Goal: Task Accomplishment & Management: Complete application form

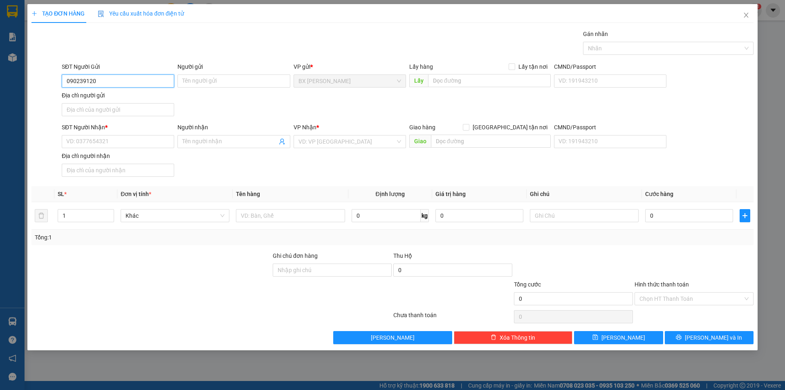
type input "0902391200"
drag, startPoint x: 110, startPoint y: 92, endPoint x: 115, endPoint y: 120, distance: 28.3
click at [110, 93] on div "0902391200 - ANH CƯỜNG" at bounding box center [118, 97] width 112 height 13
type input "[PERSON_NAME]"
type input "0902391200"
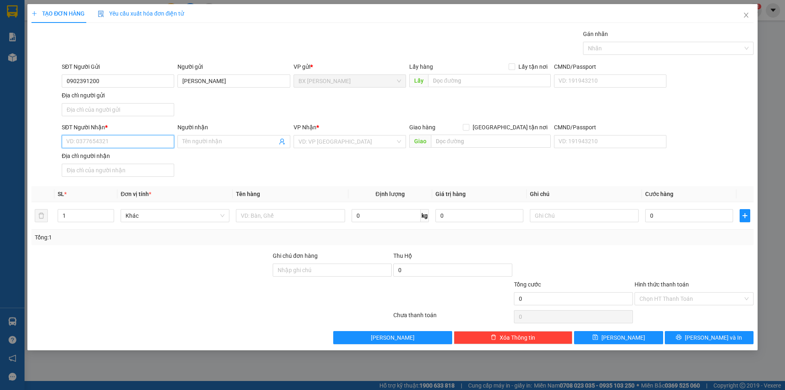
click at [117, 137] on input "SĐT Người Nhận *" at bounding box center [118, 141] width 112 height 13
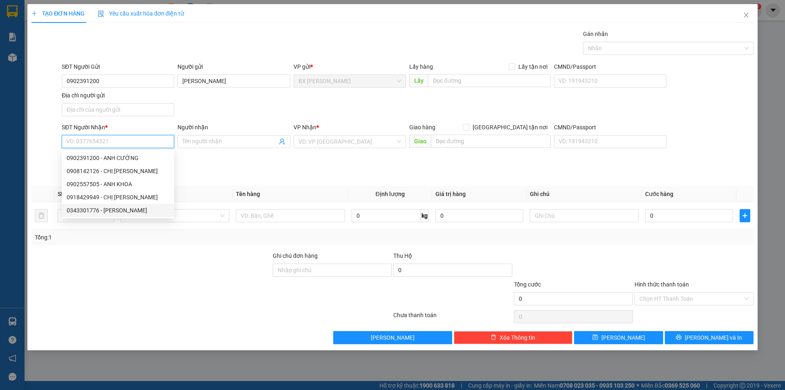
click at [126, 210] on div "0343301776 - [PERSON_NAME]" at bounding box center [118, 210] width 103 height 9
type input "0343301776"
type input "ANH HOÀNG"
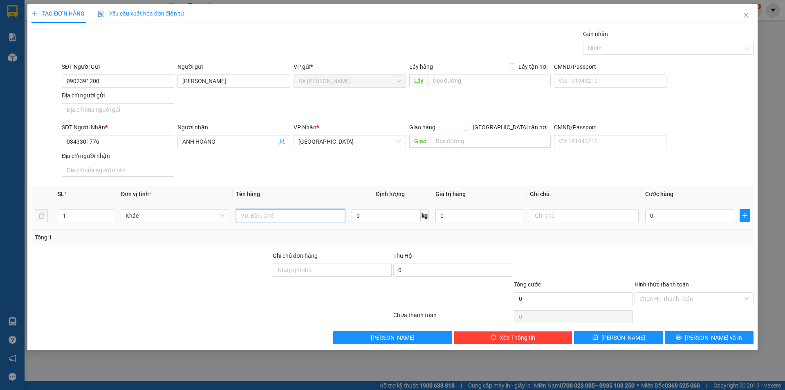
click at [288, 220] on input "text" at bounding box center [290, 215] width 109 height 13
type input "THÙNG"
drag, startPoint x: 14, startPoint y: 222, endPoint x: 0, endPoint y: 222, distance: 14.3
click at [0, 222] on div "TẠO ĐƠN HÀNG Yêu cầu xuất hóa đơn điện tử Transit Pickup Surcharge Ids Transit …" at bounding box center [392, 195] width 785 height 390
type input "2"
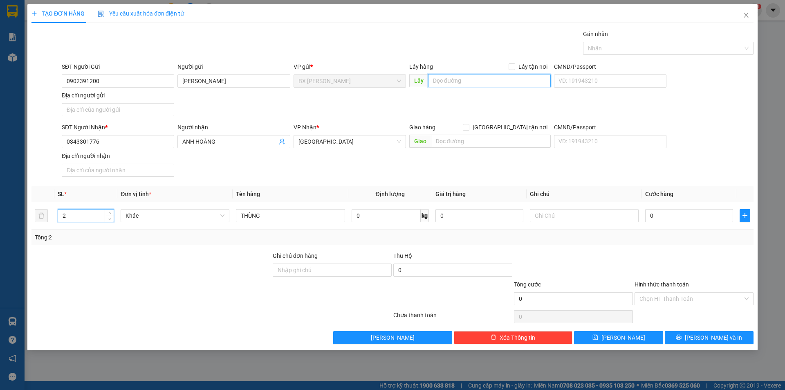
click at [458, 85] on input "text" at bounding box center [489, 80] width 123 height 13
type input "CF PHA MÁY ĐẦU CAO TỐC"
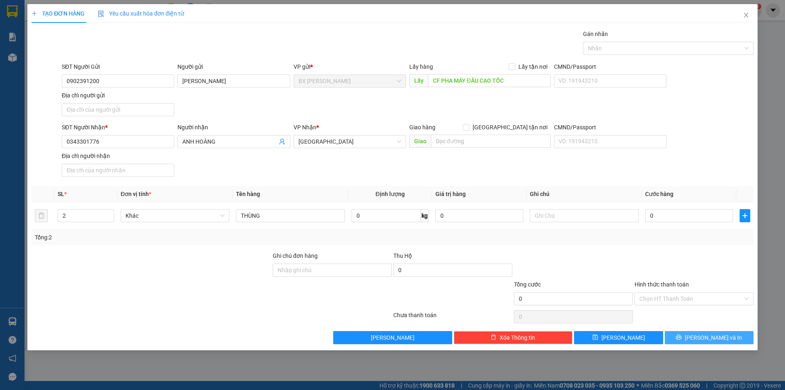
click at [706, 337] on span "[PERSON_NAME] và In" at bounding box center [713, 337] width 57 height 9
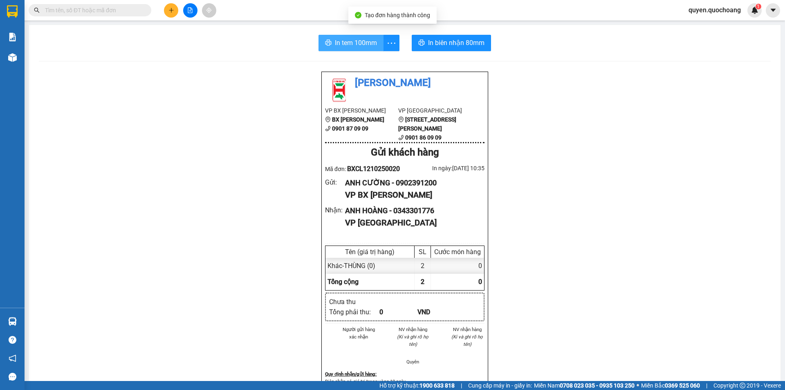
drag, startPoint x: 347, startPoint y: 49, endPoint x: 363, endPoint y: 34, distance: 21.4
click at [348, 48] on button "In tem 100mm" at bounding box center [351, 43] width 65 height 16
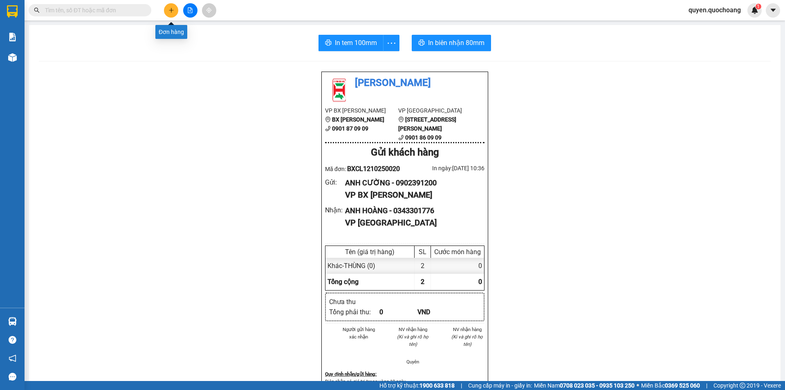
click at [166, 5] on button at bounding box center [171, 10] width 14 height 14
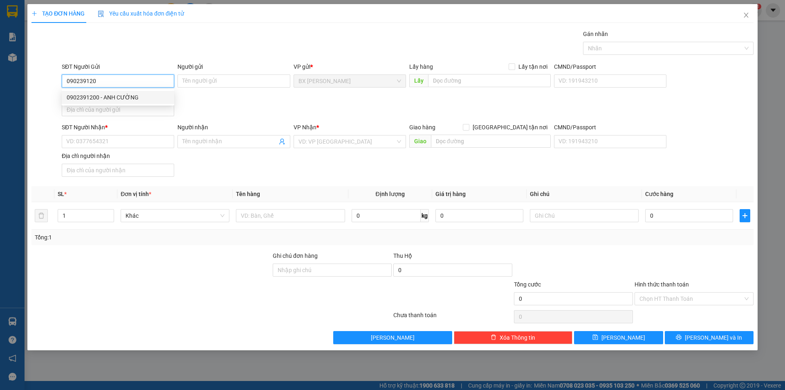
click at [128, 98] on div "0902391200 - ANH CƯỜNG" at bounding box center [118, 97] width 103 height 9
type input "0902391200"
type input "[PERSON_NAME]"
type input "0902391200"
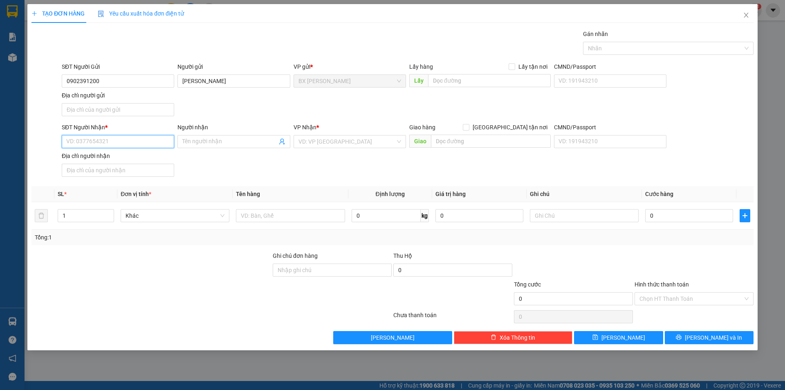
click at [127, 145] on input "SĐT Người Nhận *" at bounding box center [118, 141] width 112 height 13
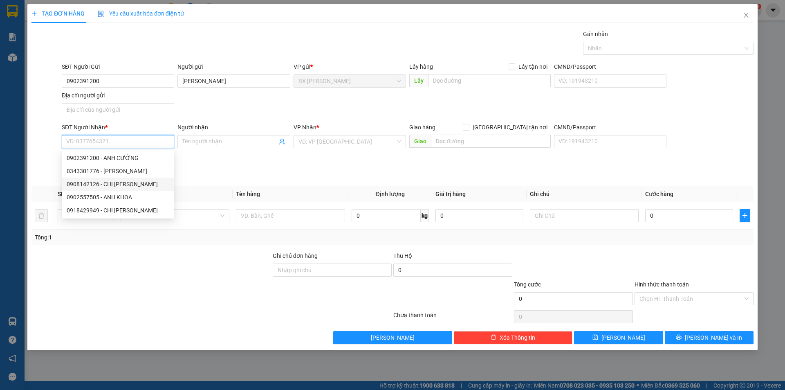
drag, startPoint x: 131, startPoint y: 187, endPoint x: 159, endPoint y: 198, distance: 30.1
click at [131, 186] on div "0908142126 - CHỊ [PERSON_NAME]" at bounding box center [118, 184] width 103 height 9
type input "0908142126"
type input "CHỊ [PERSON_NAME]"
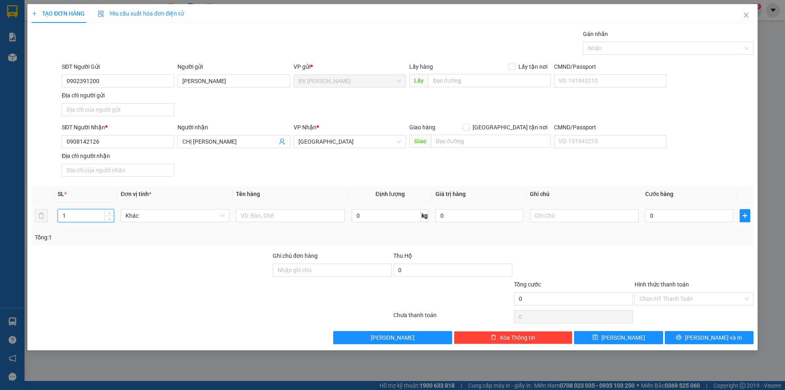
drag, startPoint x: 76, startPoint y: 216, endPoint x: 0, endPoint y: 209, distance: 76.8
click at [0, 209] on div "TẠO ĐƠN HÀNG Yêu cầu xuất hóa đơn điện tử Transit Pickup Surcharge Ids Transit …" at bounding box center [392, 195] width 785 height 390
type input "6"
click at [298, 219] on input "text" at bounding box center [290, 215] width 109 height 13
type input "THÙNG"
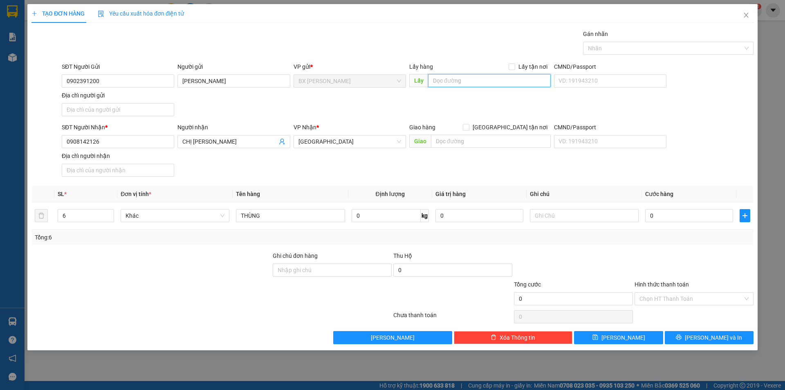
click at [460, 79] on input "text" at bounding box center [489, 80] width 123 height 13
type input "CF PHA MÁY ĐẦU CAO TỐC"
click at [710, 340] on span "[PERSON_NAME] và In" at bounding box center [713, 337] width 57 height 9
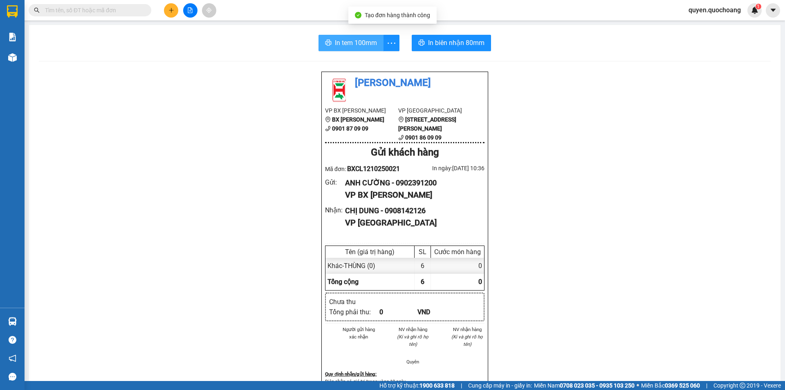
click at [342, 36] on button "In tem 100mm" at bounding box center [351, 43] width 65 height 16
click at [174, 13] on button at bounding box center [171, 10] width 14 height 14
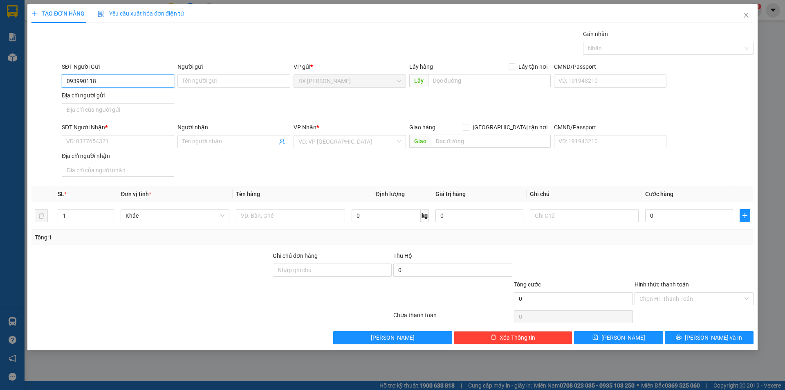
type input "0939901186"
click at [117, 98] on div "0939901186 - CHỊ [PERSON_NAME]" at bounding box center [118, 97] width 103 height 9
type input "CHỊ [PERSON_NAME]"
type input "0939901186"
click at [119, 137] on input "SĐT Người Nhận *" at bounding box center [118, 141] width 112 height 13
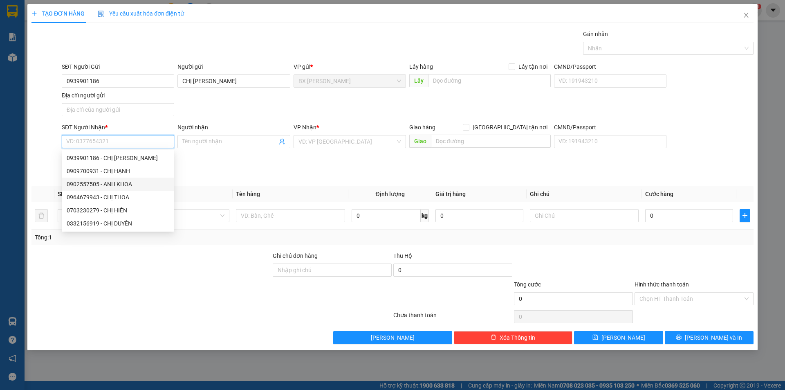
click at [110, 182] on div "0902557505 - ANH KHOA" at bounding box center [118, 184] width 103 height 9
type input "0902557505"
type input "ANH KHOA"
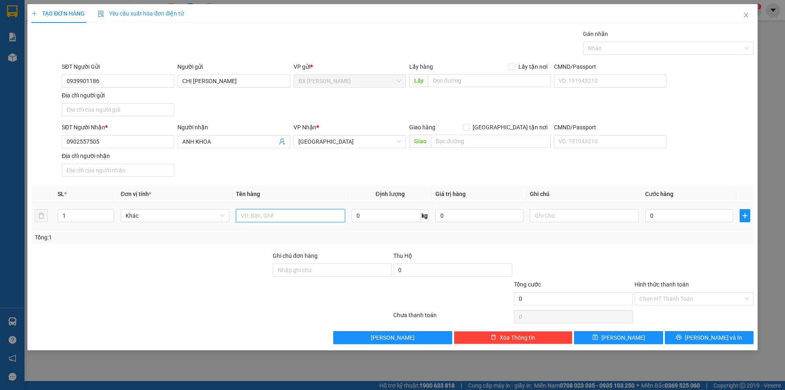
click at [251, 209] on input "text" at bounding box center [290, 215] width 109 height 13
type input "BỌC"
click at [483, 80] on input "text" at bounding box center [489, 80] width 123 height 13
type input "U"
type input "ỦY TÍN DỤNG BÀ TỨ"
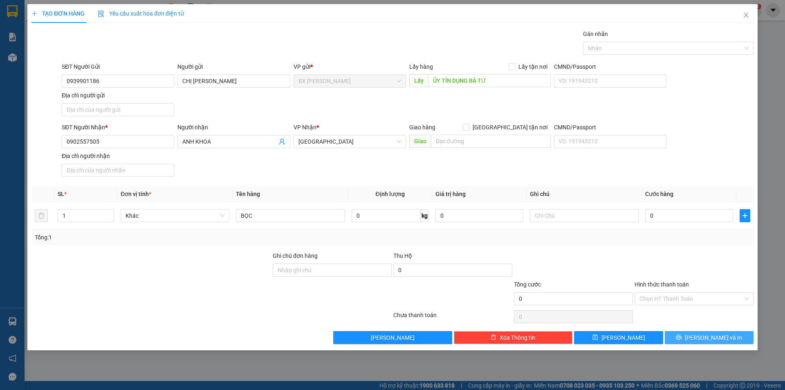
drag, startPoint x: 678, startPoint y: 325, endPoint x: 677, endPoint y: 337, distance: 12.7
click at [677, 337] on div "Transit Pickup Surcharge Ids Transit Deliver Surcharge Ids Transit Deliver Surc…" at bounding box center [392, 186] width 722 height 315
click at [677, 338] on button "[PERSON_NAME] và In" at bounding box center [709, 337] width 89 height 13
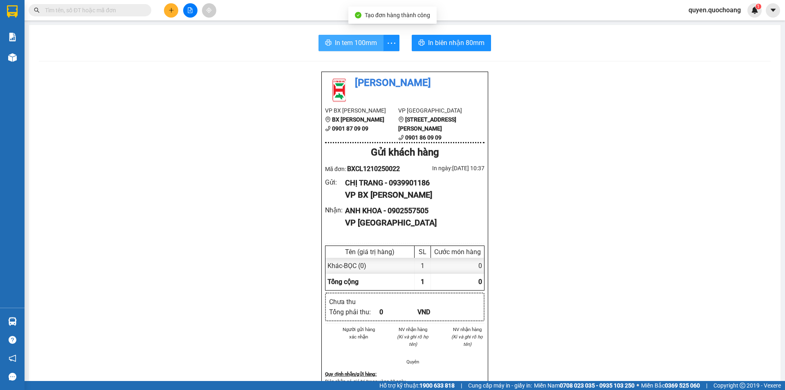
click at [338, 40] on span "In tem 100mm" at bounding box center [356, 43] width 42 height 10
click at [173, 13] on button at bounding box center [171, 10] width 14 height 14
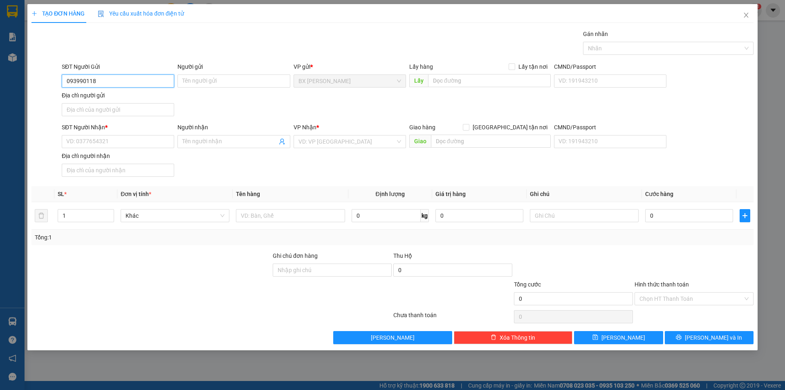
type input "0939901186"
click at [122, 95] on div "0939901186 - CHỊ [PERSON_NAME]" at bounding box center [118, 97] width 103 height 9
type input "CHỊ [PERSON_NAME]"
type input "0939901186"
click at [139, 139] on input "SĐT Người Nhận *" at bounding box center [118, 141] width 112 height 13
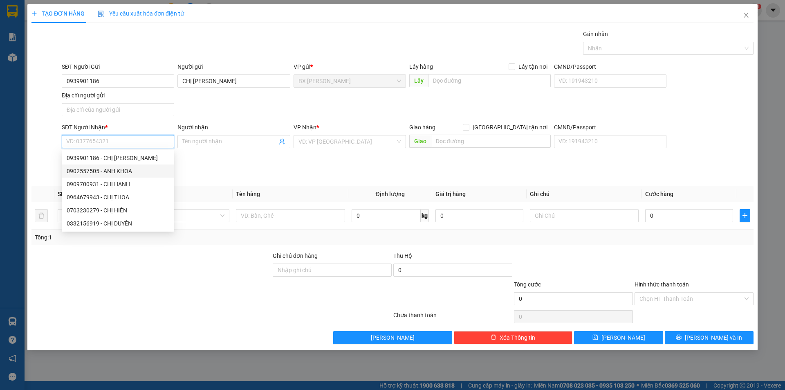
click at [124, 170] on div "0902557505 - ANH KHOA" at bounding box center [118, 170] width 103 height 9
type input "0902557505"
type input "ANH KHOA"
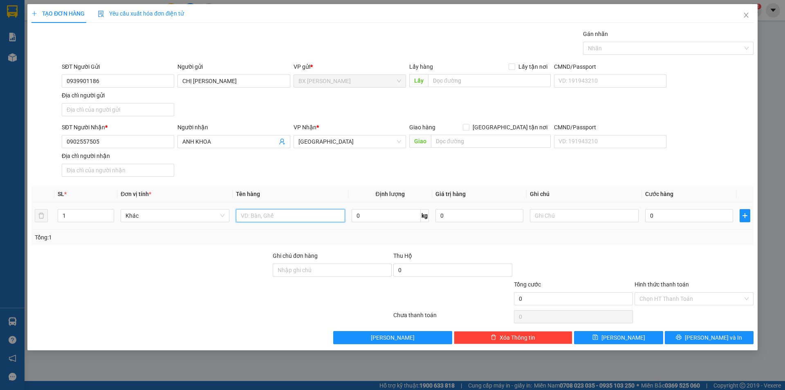
drag, startPoint x: 280, startPoint y: 219, endPoint x: 274, endPoint y: 216, distance: 7.0
click at [280, 219] on input "text" at bounding box center [290, 215] width 109 height 13
type input "THÙNG"
click at [476, 81] on input "text" at bounding box center [489, 80] width 123 height 13
type input "CX HỮU NGHĨA"
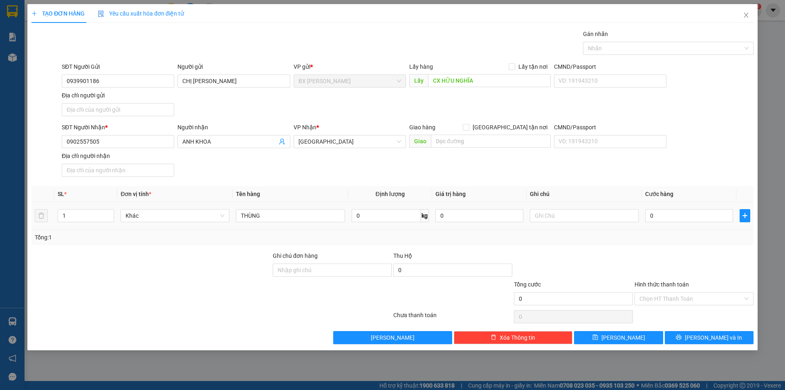
drag, startPoint x: 80, startPoint y: 214, endPoint x: 0, endPoint y: 210, distance: 79.8
click at [0, 210] on div "TẠO ĐƠN HÀNG Yêu cầu xuất hóa đơn điện tử Transit Pickup Surcharge Ids Transit …" at bounding box center [392, 195] width 785 height 390
type input "2"
click at [682, 339] on icon "printer" at bounding box center [679, 337] width 6 height 6
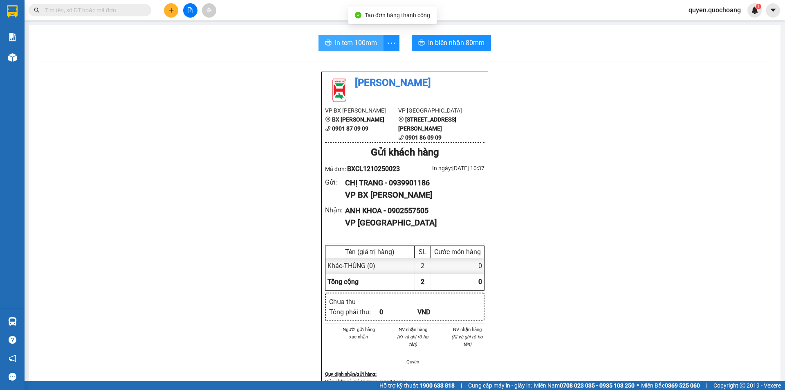
drag, startPoint x: 352, startPoint y: 42, endPoint x: 324, endPoint y: 41, distance: 28.2
click at [352, 41] on span "In tem 100mm" at bounding box center [356, 43] width 42 height 10
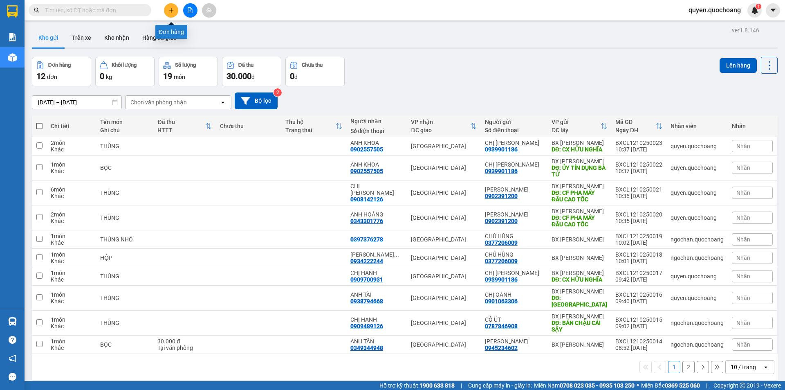
click at [169, 14] on button at bounding box center [171, 10] width 14 height 14
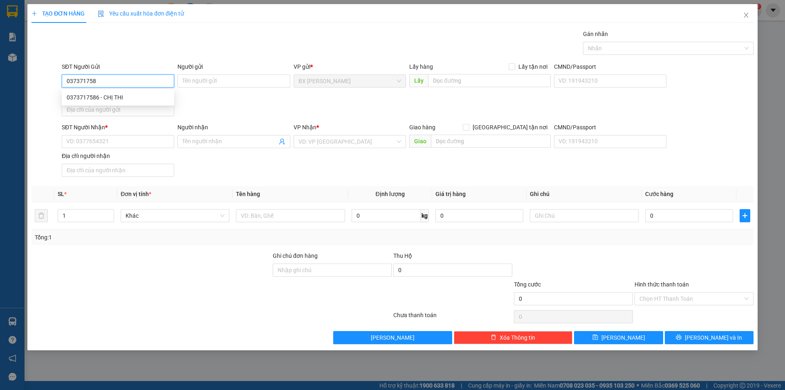
type input "0373717586"
drag, startPoint x: 130, startPoint y: 100, endPoint x: 142, endPoint y: 117, distance: 20.4
click at [130, 100] on div "0373717586 - CHỊ THI" at bounding box center [118, 97] width 103 height 9
type input "CHỊ THI"
type input "0373717586"
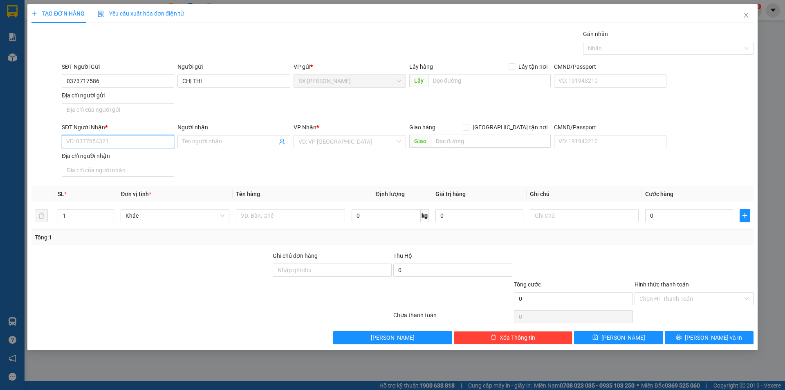
click at [141, 138] on input "SĐT Người Nhận *" at bounding box center [118, 141] width 112 height 13
click at [133, 174] on div "0932434127 - ANH ĐỈNH" at bounding box center [118, 170] width 103 height 9
type input "0932434127"
type input "ANH ĐỈNH"
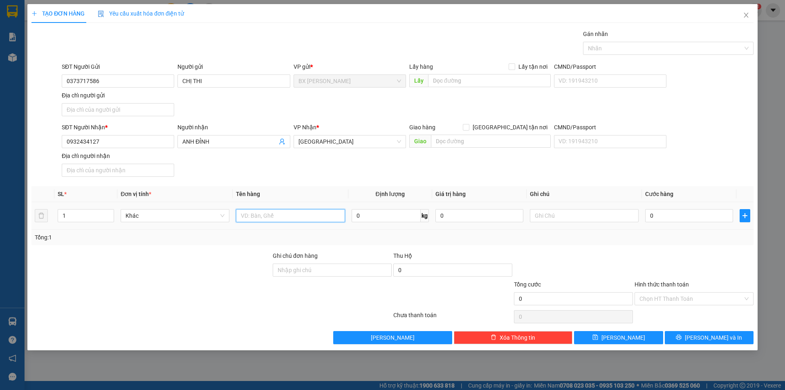
click at [277, 220] on input "text" at bounding box center [290, 215] width 109 height 13
type input "THÙNG"
click at [680, 216] on input "0" at bounding box center [689, 215] width 88 height 13
click at [704, 337] on span "[PERSON_NAME] và In" at bounding box center [713, 337] width 57 height 9
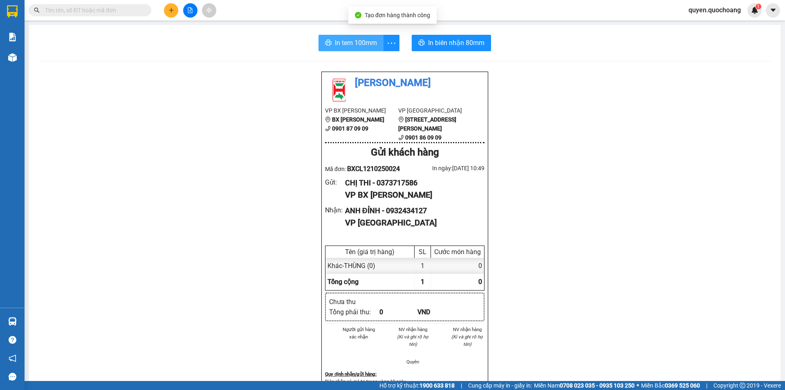
click at [326, 43] on icon "printer" at bounding box center [328, 42] width 7 height 7
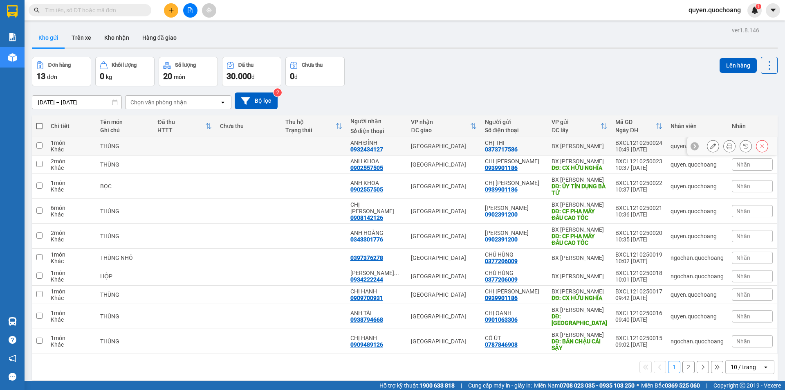
click at [710, 148] on icon at bounding box center [713, 146] width 6 height 6
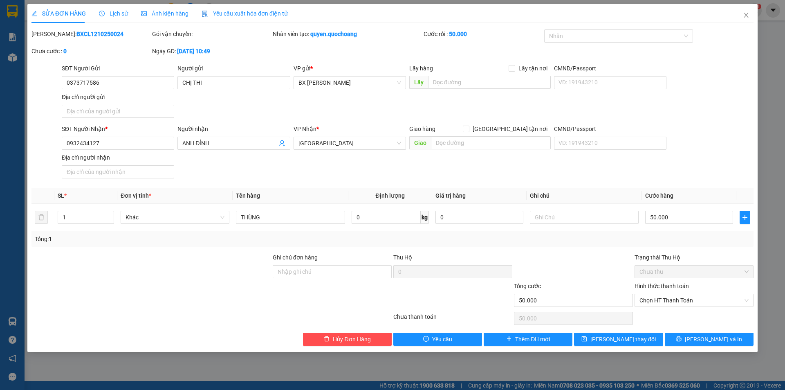
click at [693, 346] on div "SỬA ĐƠN HÀNG Lịch sử Ảnh kiện hàng Yêu cầu xuất hóa đơn điện tử Total Paid Fee …" at bounding box center [392, 178] width 731 height 348
click at [682, 336] on icon "printer" at bounding box center [679, 339] width 6 height 6
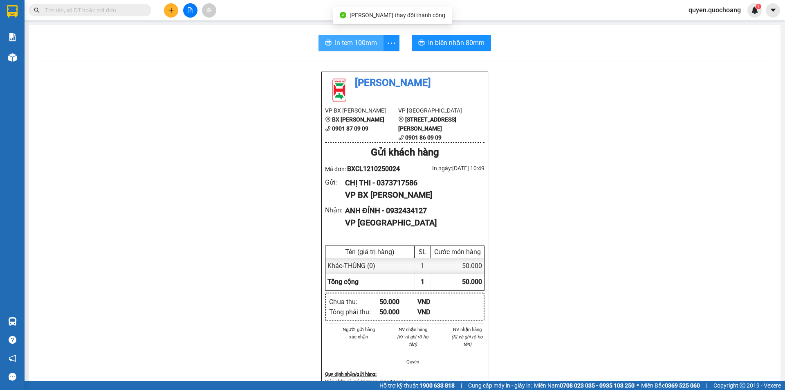
click at [321, 48] on button "In tem 100mm" at bounding box center [351, 43] width 65 height 16
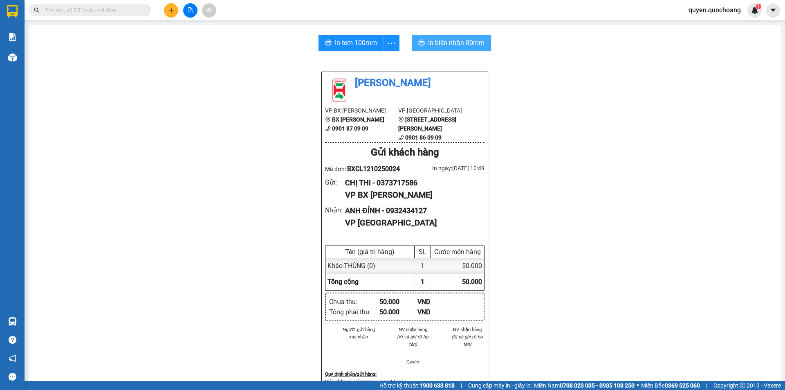
click at [446, 37] on button "In biên nhận 80mm" at bounding box center [451, 43] width 79 height 16
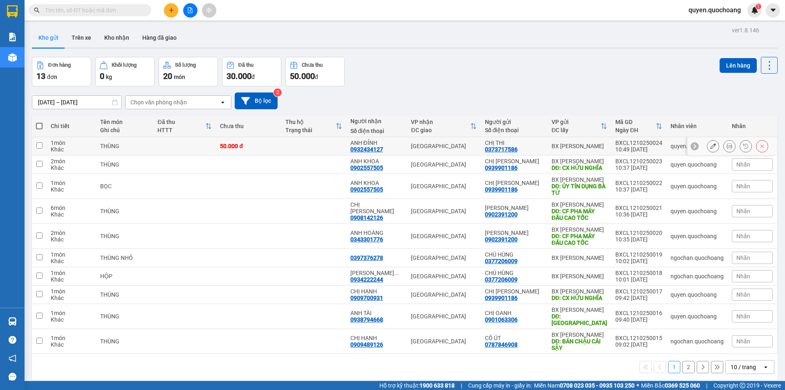
drag, startPoint x: 396, startPoint y: 111, endPoint x: 397, endPoint y: 120, distance: 9.5
click at [396, 139] on div "ANH ĐỈNH 0932434127" at bounding box center [377, 145] width 53 height 13
checkbox input "true"
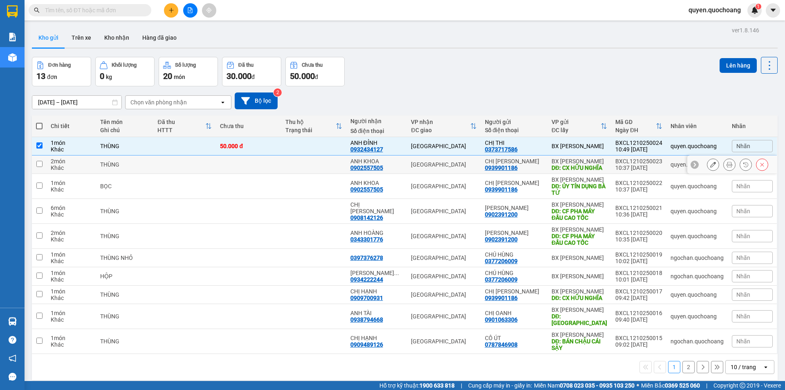
drag, startPoint x: 399, startPoint y: 135, endPoint x: 404, endPoint y: 157, distance: 22.3
click at [399, 158] on div "ANH KHOA 0902557505" at bounding box center [377, 164] width 53 height 13
checkbox input "true"
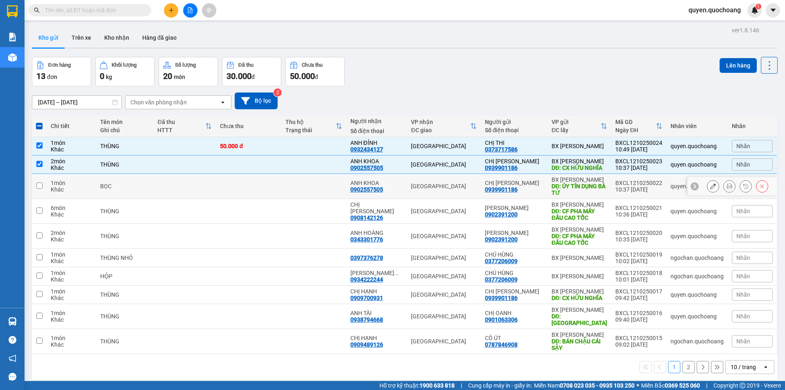
click at [405, 174] on td "ANH KHOA 0902557505" at bounding box center [376, 186] width 61 height 25
checkbox input "true"
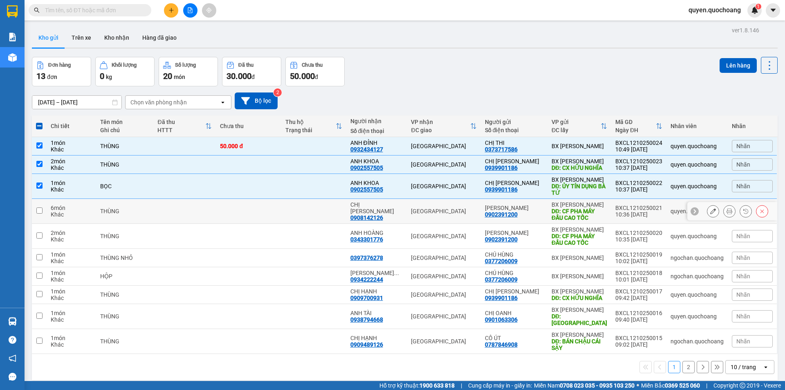
click at [403, 201] on div "CHỊ DUNG 0908142126" at bounding box center [377, 211] width 53 height 20
checkbox input "true"
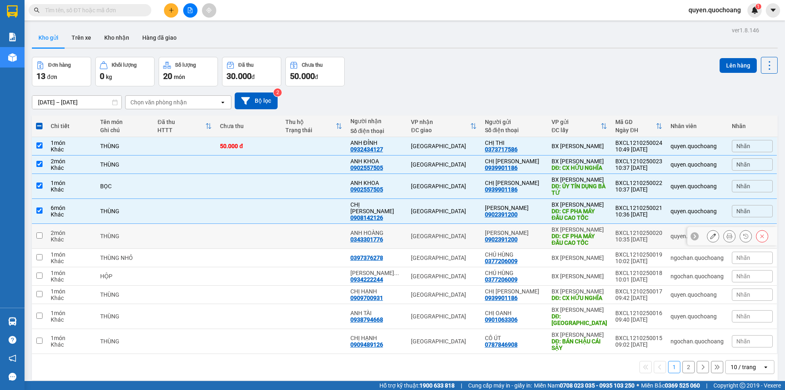
click at [407, 224] on td "ANH HOÀNG 0343301776" at bounding box center [376, 236] width 61 height 25
checkbox input "true"
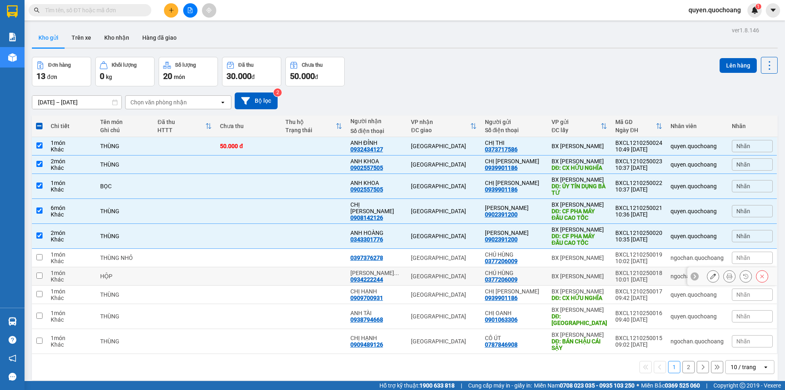
click at [407, 267] on td "[PERSON_NAME] ... 0934222244" at bounding box center [376, 276] width 61 height 18
checkbox input "true"
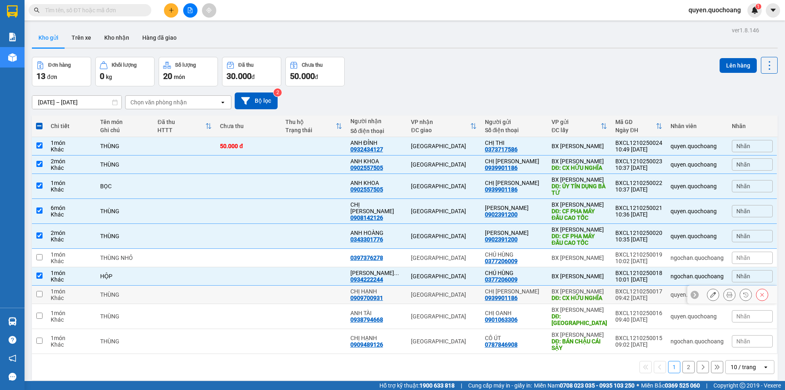
click at [407, 286] on td "CHỊ HẠNH 0909700931" at bounding box center [376, 295] width 61 height 18
checkbox input "true"
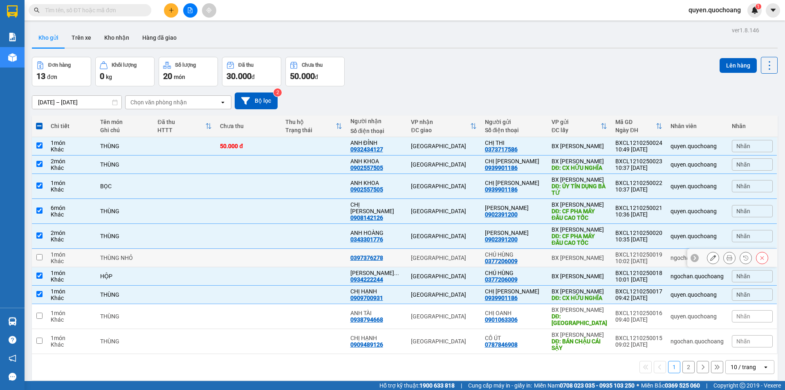
drag, startPoint x: 414, startPoint y: 231, endPoint x: 416, endPoint y: 227, distance: 4.6
click at [414, 249] on td "[GEOGRAPHIC_DATA]" at bounding box center [444, 258] width 74 height 18
checkbox input "true"
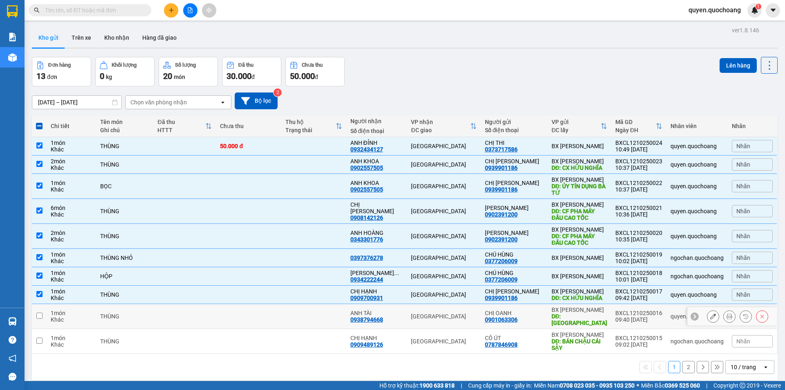
drag, startPoint x: 413, startPoint y: 288, endPoint x: 413, endPoint y: 297, distance: 9.4
click at [413, 304] on td "[GEOGRAPHIC_DATA]" at bounding box center [444, 316] width 74 height 25
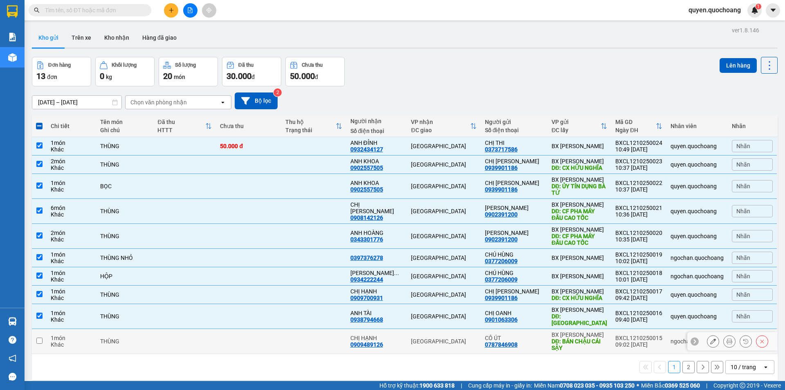
click at [411, 329] on td "[GEOGRAPHIC_DATA]" at bounding box center [444, 341] width 74 height 25
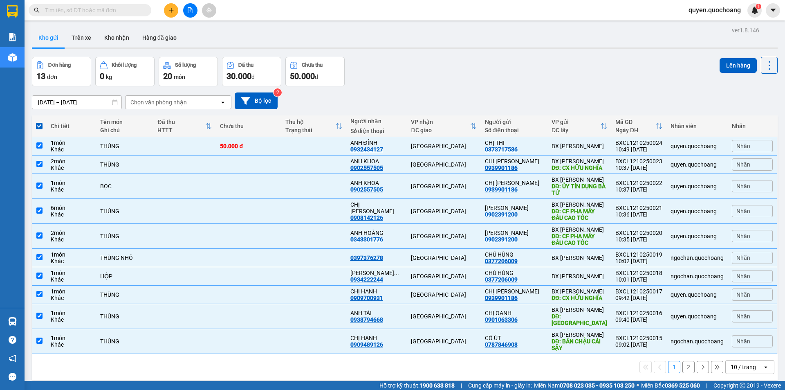
click at [738, 19] on div "Kết quả tìm kiếm ( 0 ) Bộ lọc No Data quyen.quochoang 1" at bounding box center [392, 10] width 785 height 20
click at [733, 58] on button "Lên hàng" at bounding box center [738, 65] width 37 height 15
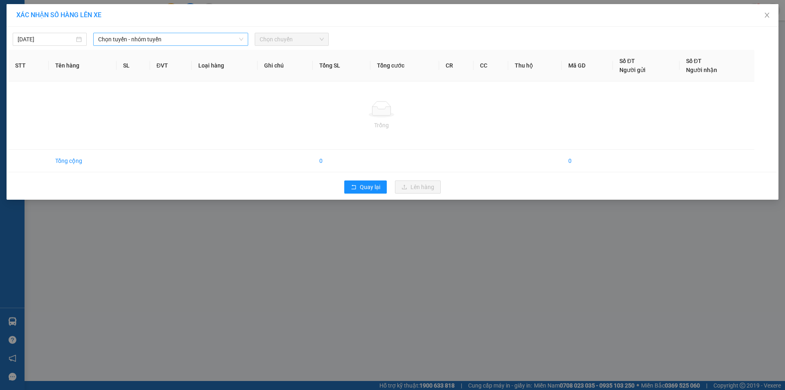
drag, startPoint x: 206, startPoint y: 39, endPoint x: 203, endPoint y: 43, distance: 4.6
click at [205, 40] on span "Chọn tuyến - nhóm tuyến" at bounding box center [170, 39] width 145 height 12
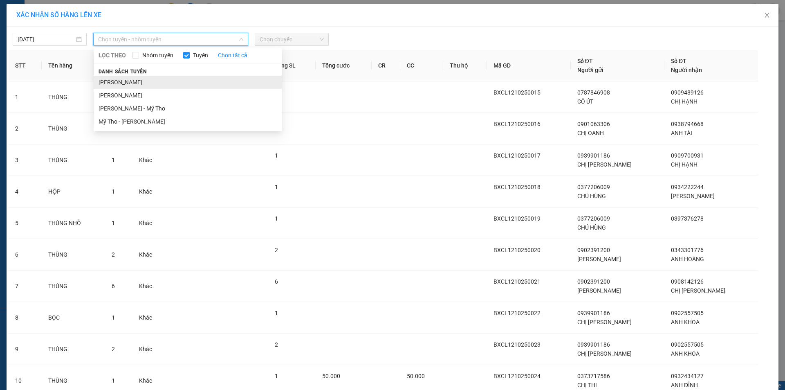
click at [147, 84] on li "[PERSON_NAME]" at bounding box center [188, 82] width 188 height 13
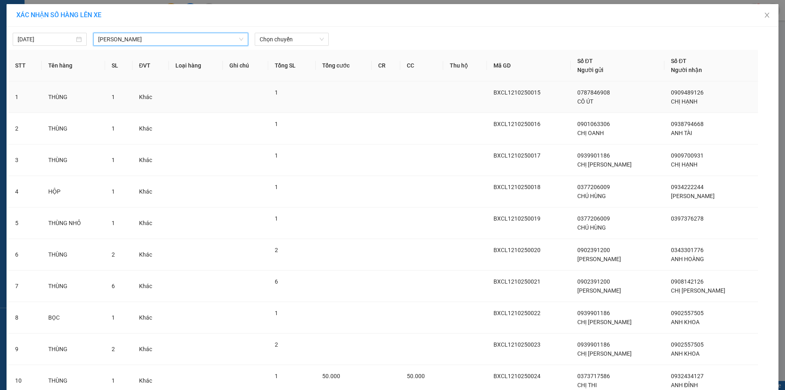
drag, startPoint x: 270, startPoint y: 41, endPoint x: 282, endPoint y: 63, distance: 24.4
click at [272, 50] on table "STT Tên hàng SL ĐVT Loại hàng Ghi chú Tổng SL Tổng cước CR CC Thu hộ Mã GD Số Đ…" at bounding box center [393, 234] width 768 height 369
drag, startPoint x: 284, startPoint y: 37, endPoint x: 284, endPoint y: 46, distance: 9.4
click at [284, 38] on span "Chọn chuyến" at bounding box center [292, 39] width 64 height 12
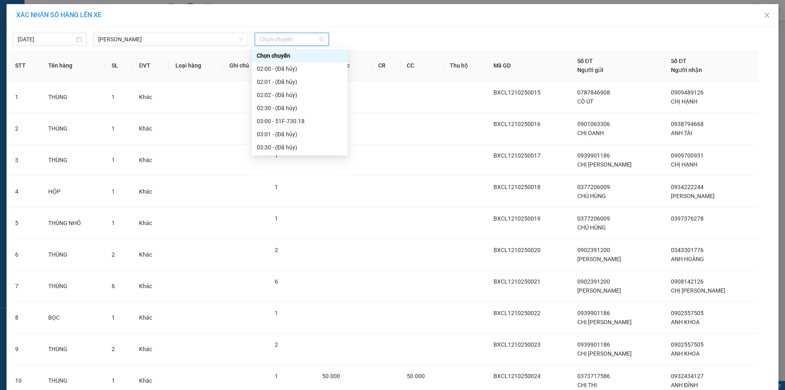
click at [281, 300] on div "11:00 (TC) - 50H-394.80" at bounding box center [300, 304] width 86 height 9
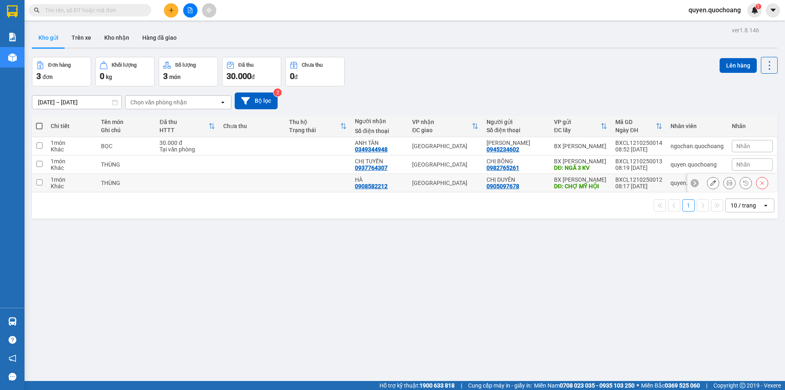
click at [609, 180] on td "BX [PERSON_NAME]: CHỢ MỸ HỘI" at bounding box center [580, 183] width 61 height 18
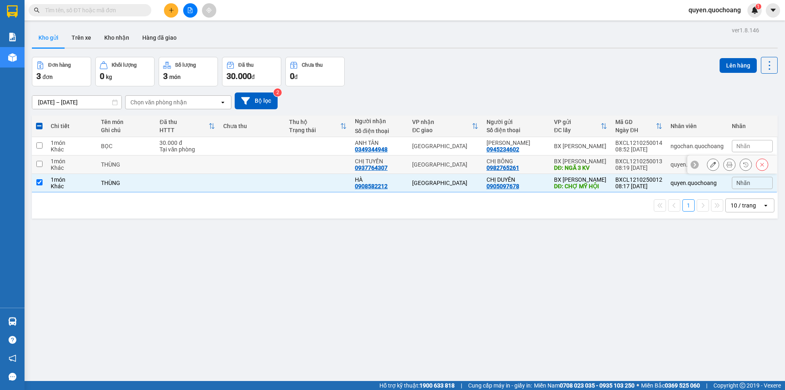
click at [612, 166] on td "BXCL1210250013 08:19 [DATE]" at bounding box center [639, 164] width 55 height 18
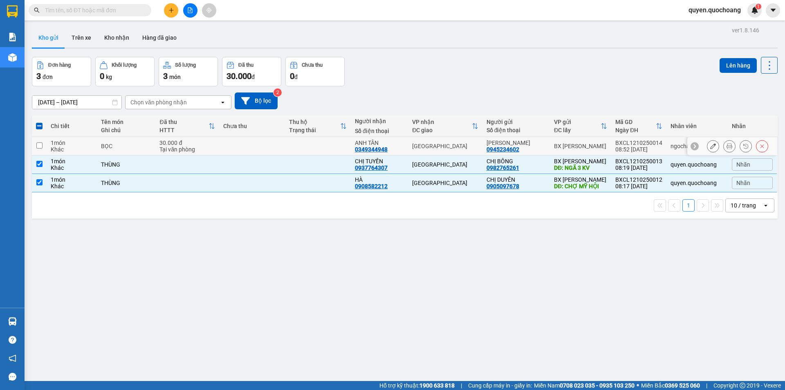
click at [616, 149] on div "08:52 [DATE]" at bounding box center [639, 149] width 47 height 7
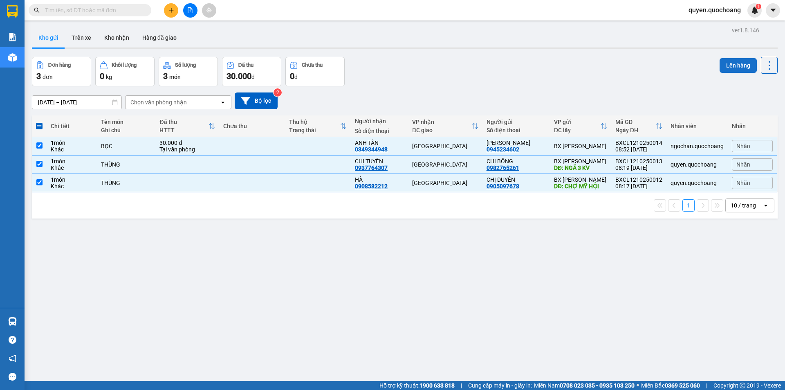
click at [734, 63] on button "Lên hàng" at bounding box center [738, 65] width 37 height 15
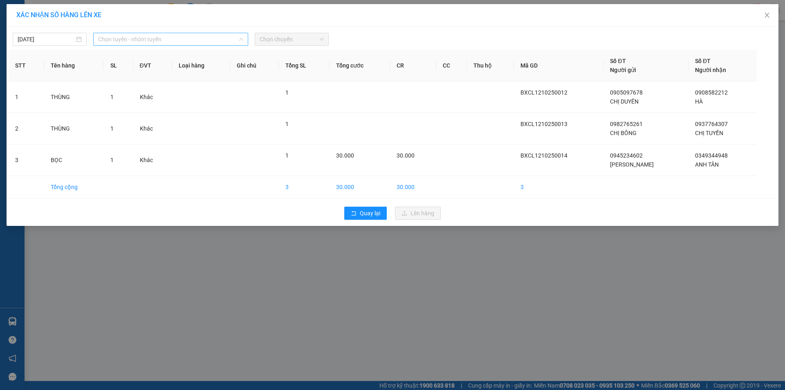
click at [134, 43] on span "Chọn tuyến - nhóm tuyến" at bounding box center [170, 39] width 145 height 12
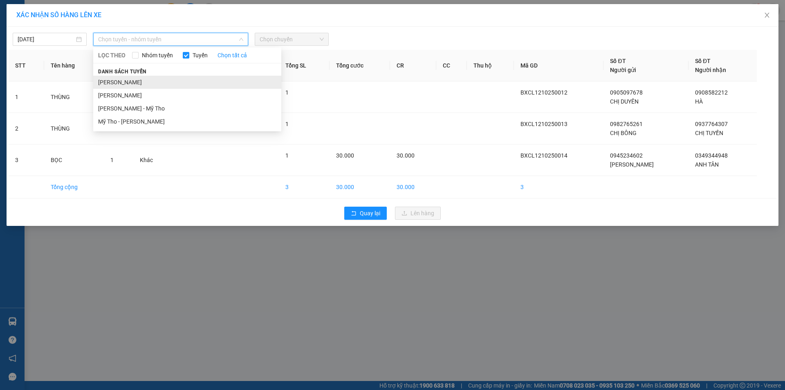
click at [128, 82] on li "[PERSON_NAME]" at bounding box center [187, 82] width 188 height 13
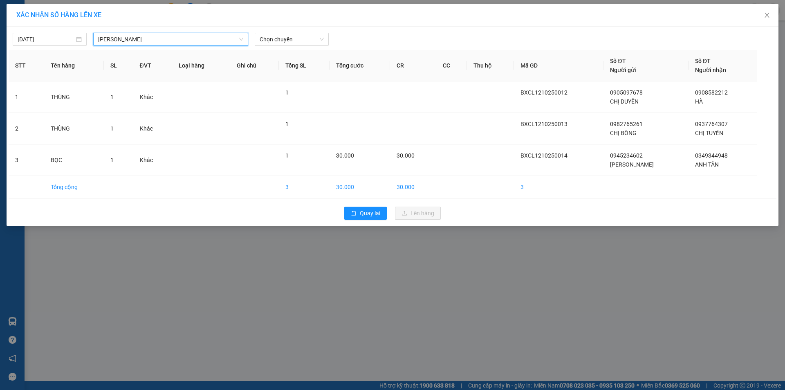
drag, startPoint x: 275, startPoint y: 42, endPoint x: 277, endPoint y: 47, distance: 4.8
click at [276, 42] on span "Chọn chuyến" at bounding box center [292, 39] width 64 height 12
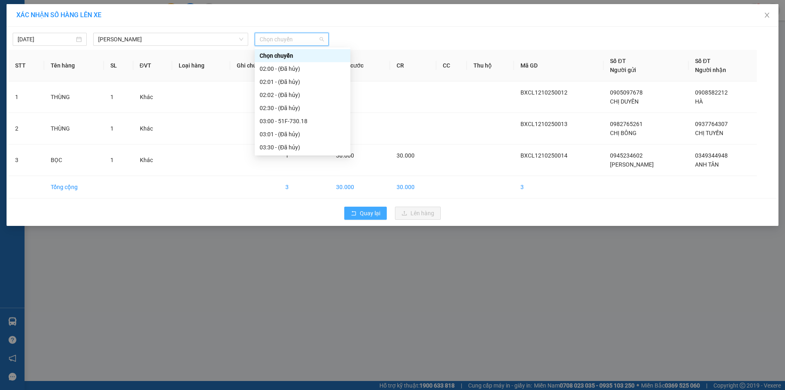
click at [380, 215] on span "Quay lại" at bounding box center [370, 213] width 20 height 9
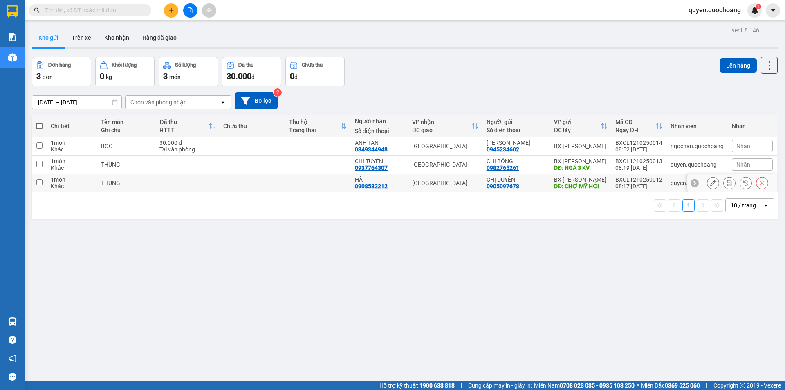
click at [624, 187] on div "08:17 [DATE]" at bounding box center [639, 186] width 47 height 7
checkbox input "true"
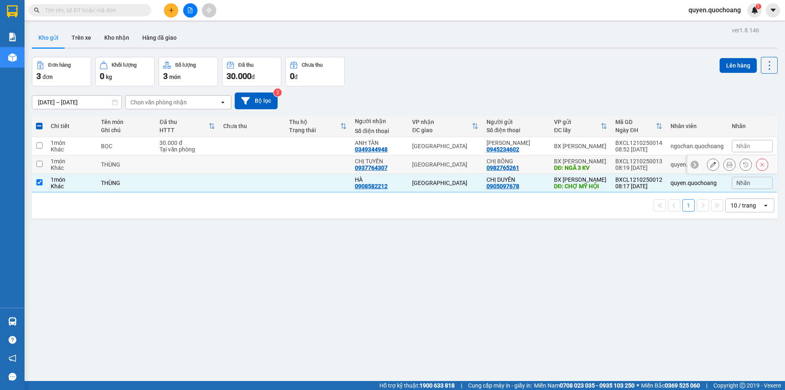
click at [625, 171] on div "08:19 [DATE]" at bounding box center [639, 167] width 47 height 7
checkbox input "true"
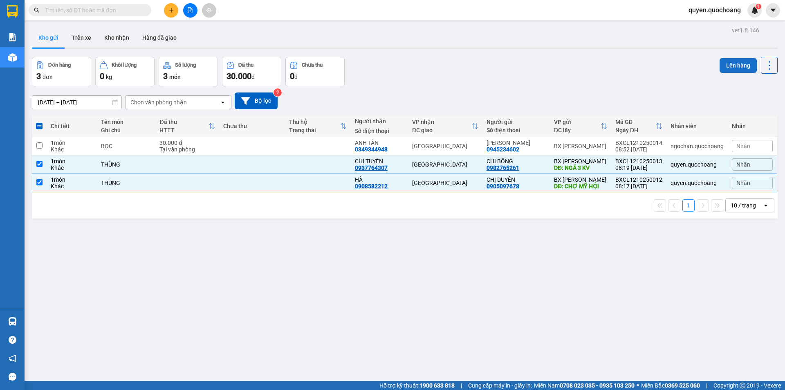
click at [730, 64] on button "Lên hàng" at bounding box center [738, 65] width 37 height 15
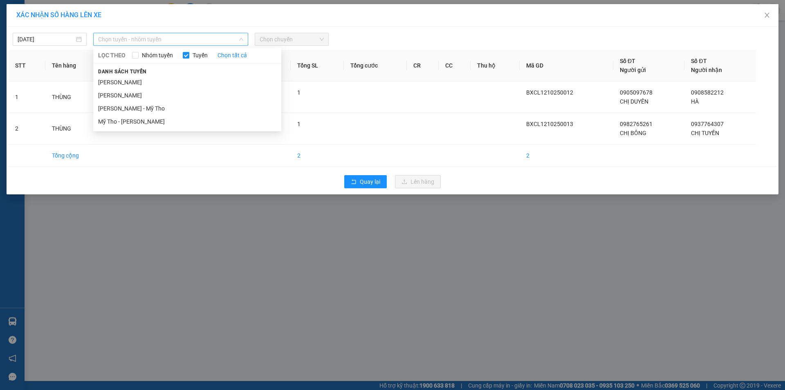
click at [198, 40] on div "Chọn tuyến - nhóm tuyến" at bounding box center [170, 39] width 155 height 13
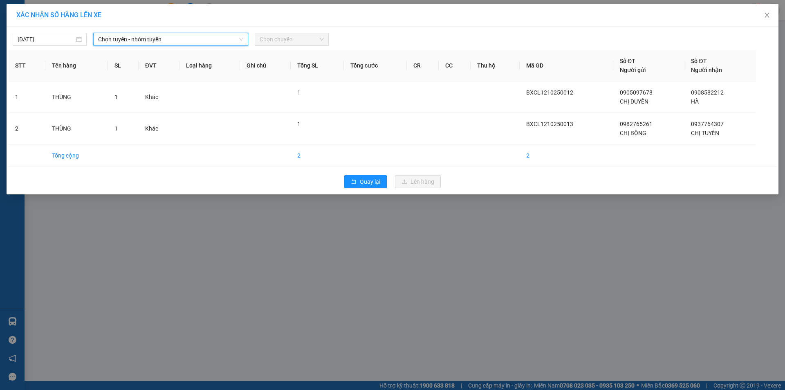
drag, startPoint x: 200, startPoint y: 40, endPoint x: 169, endPoint y: 69, distance: 41.9
click at [200, 41] on span "Chọn tuyến - nhóm tuyến" at bounding box center [170, 39] width 145 height 12
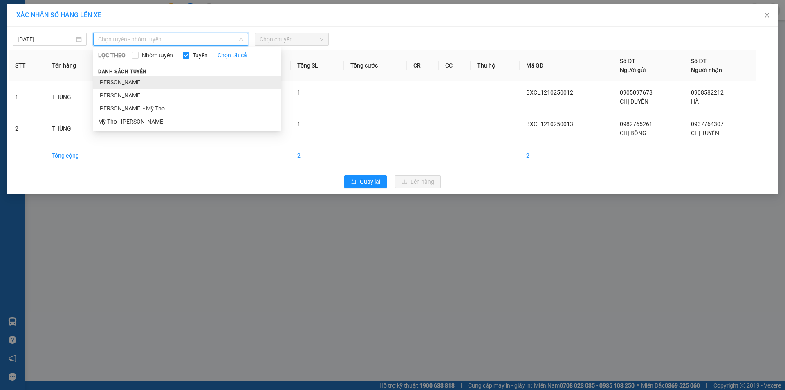
drag, startPoint x: 171, startPoint y: 43, endPoint x: 167, endPoint y: 76, distance: 33.8
click at [172, 46] on div "Chọn tuyến - nhóm tuyến LỌC THEO Nhóm tuyến Tuyến Chọn tất cả Danh sách tuyến C…" at bounding box center [170, 39] width 155 height 13
click at [165, 79] on li "[PERSON_NAME]" at bounding box center [187, 82] width 188 height 13
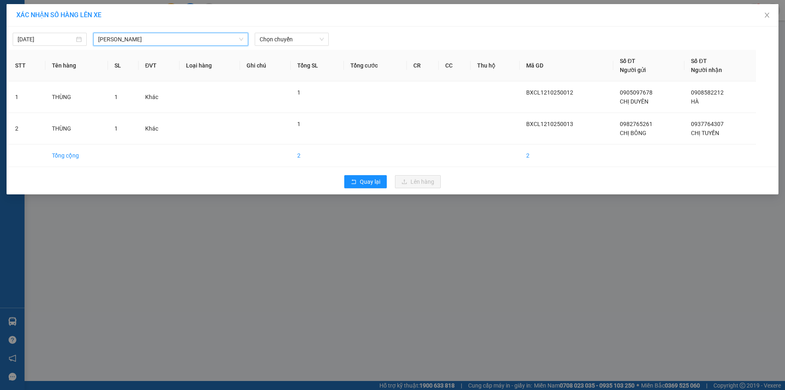
click at [274, 46] on div "[DATE] [PERSON_NAME] LỌC THEO Nhóm tuyến Tuyến Chọn tất cả Danh sách tuyến Cao …" at bounding box center [393, 111] width 772 height 168
click at [292, 34] on span "Chọn chuyến" at bounding box center [292, 39] width 64 height 12
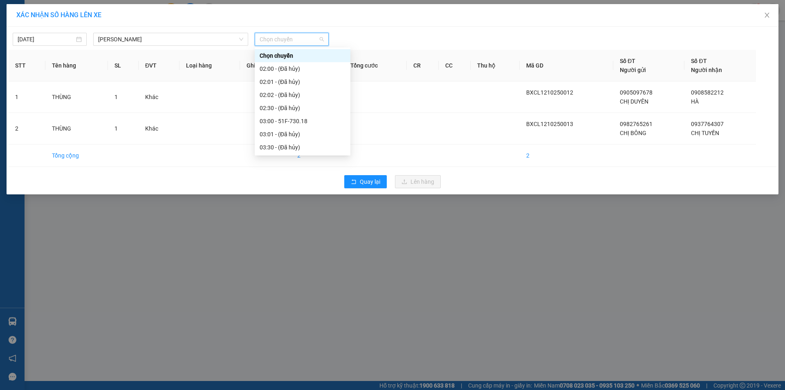
click at [292, 247] on div "09:00 - 66F-001.66" at bounding box center [303, 251] width 86 height 9
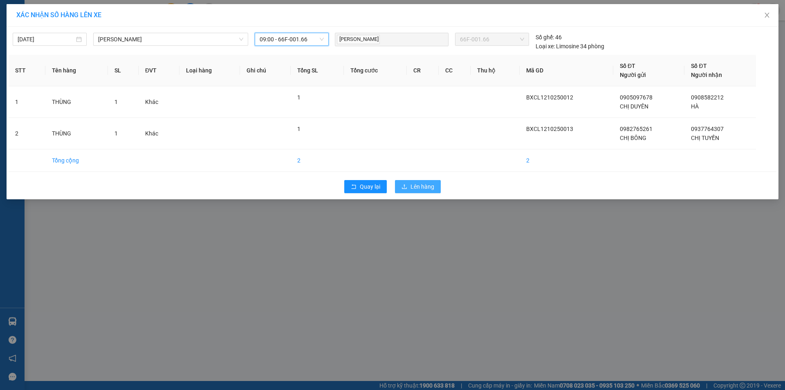
click at [400, 182] on button "Lên hàng" at bounding box center [418, 186] width 46 height 13
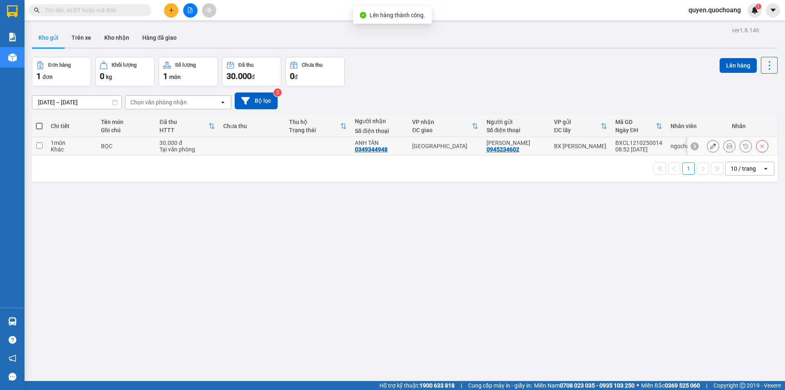
click at [564, 153] on td "BX [PERSON_NAME]" at bounding box center [580, 146] width 61 height 18
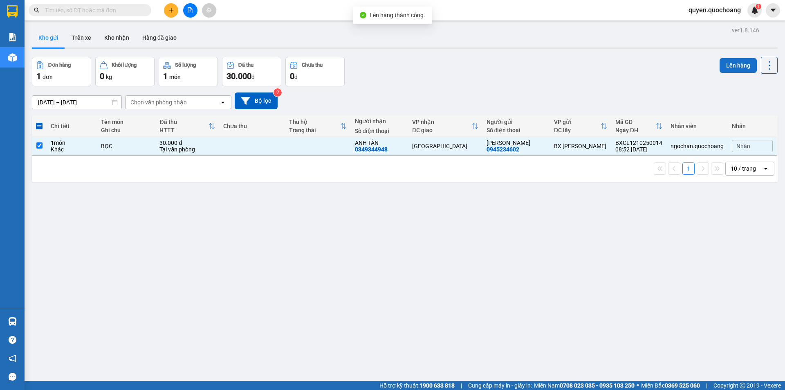
click at [724, 63] on button "Lên hàng" at bounding box center [738, 65] width 37 height 15
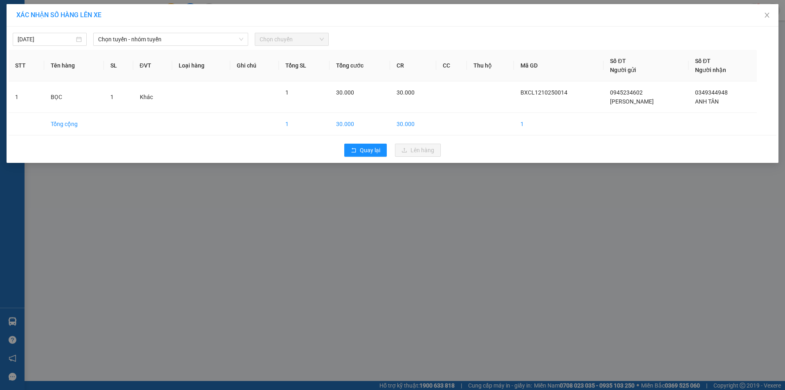
click at [197, 46] on div "[DATE] Chọn tuyến - nhóm tuyến Chọn chuyến STT Tên hàng SL ĐVT Loại hàng Ghi ch…" at bounding box center [393, 95] width 772 height 136
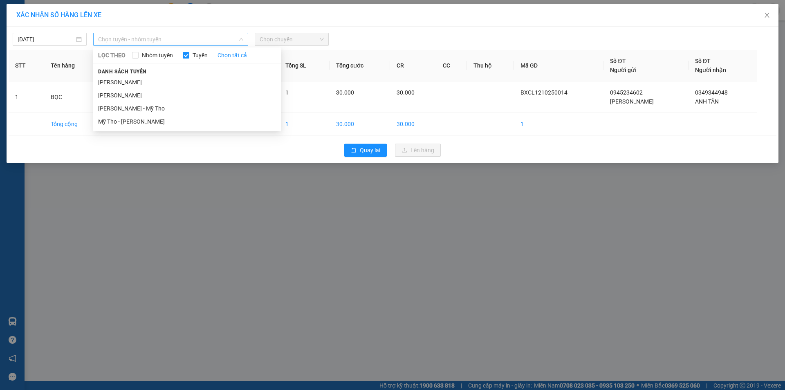
drag, startPoint x: 181, startPoint y: 43, endPoint x: 169, endPoint y: 71, distance: 30.2
click at [181, 43] on span "Chọn tuyến - nhóm tuyến" at bounding box center [170, 39] width 145 height 12
drag, startPoint x: 158, startPoint y: 80, endPoint x: 231, endPoint y: 54, distance: 77.8
click at [157, 80] on li "[PERSON_NAME]" at bounding box center [187, 82] width 188 height 13
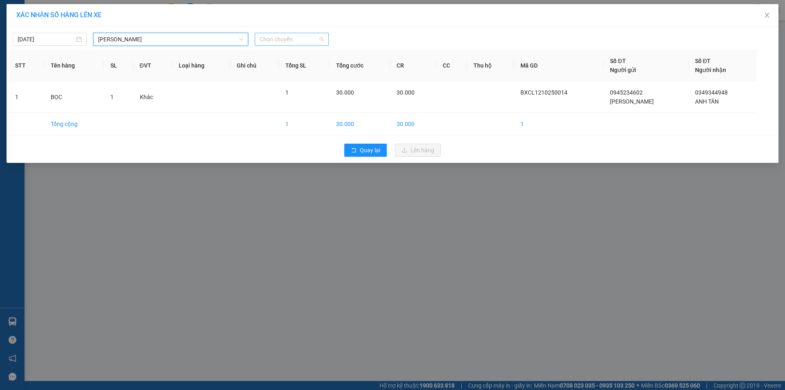
click at [279, 41] on span "Chọn chuyến" at bounding box center [292, 39] width 64 height 12
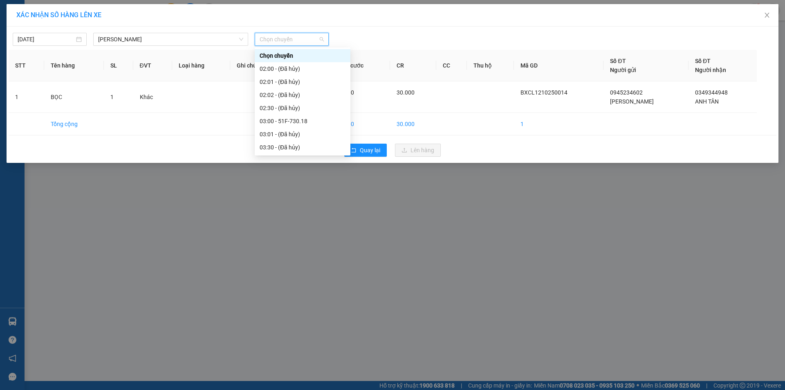
click at [283, 247] on div "09:00 - 66F-001.66" at bounding box center [303, 251] width 86 height 9
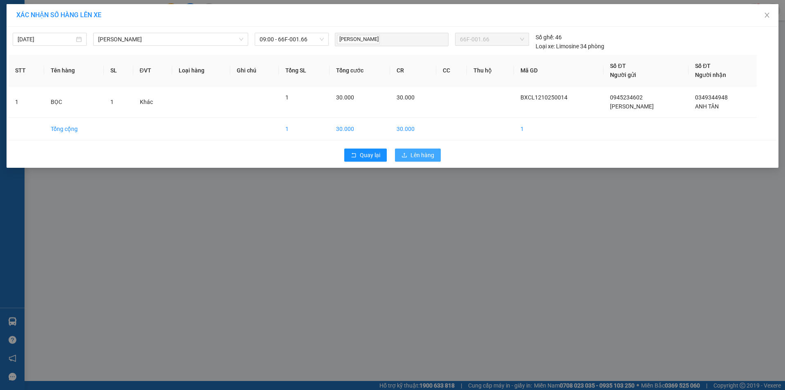
click at [409, 153] on button "Lên hàng" at bounding box center [418, 154] width 46 height 13
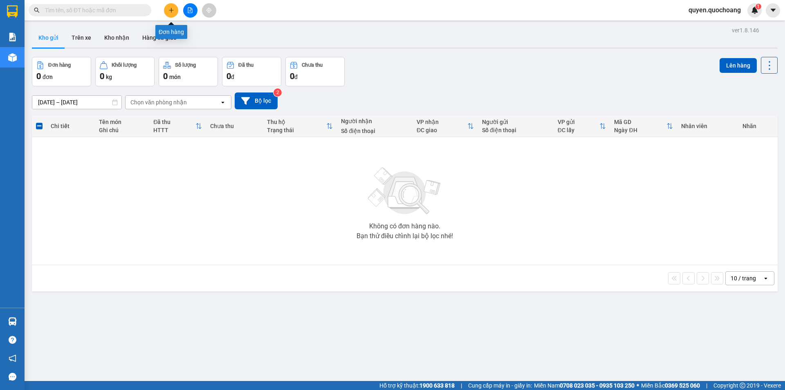
click at [165, 11] on button at bounding box center [171, 10] width 14 height 14
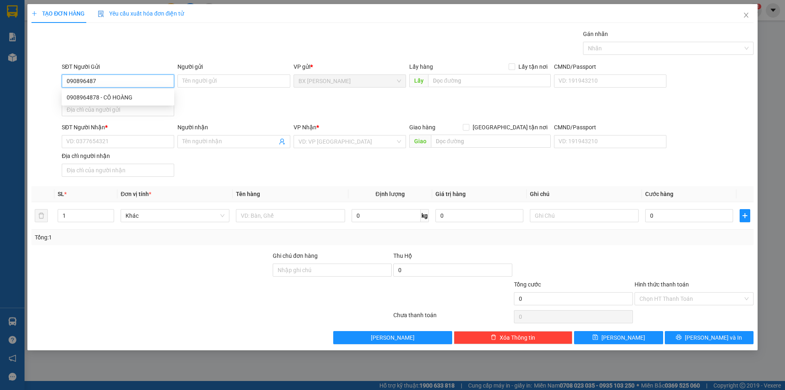
type input "0908964878"
click at [112, 97] on div "0908964878 - CÔ HOÀNG" at bounding box center [118, 97] width 103 height 9
type input "CÔ [PERSON_NAME]"
type input "0908964878"
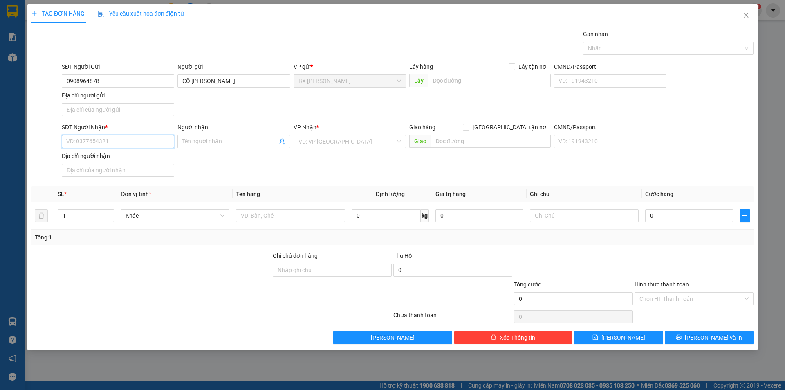
click at [100, 147] on input "SĐT Người Nhận *" at bounding box center [118, 141] width 112 height 13
type input "0768633120"
drag, startPoint x: 103, startPoint y: 154, endPoint x: 163, endPoint y: 173, distance: 62.7
click at [103, 154] on div "0768633120 - ANH LONG" at bounding box center [118, 157] width 103 height 9
type input "ANH LONG"
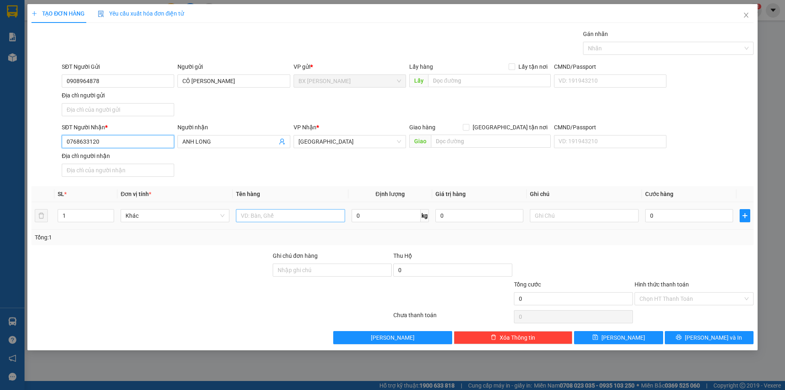
type input "0768633120"
drag, startPoint x: 270, startPoint y: 217, endPoint x: 265, endPoint y: 218, distance: 4.2
click at [270, 218] on input "text" at bounding box center [290, 215] width 109 height 13
type input "THÙNG"
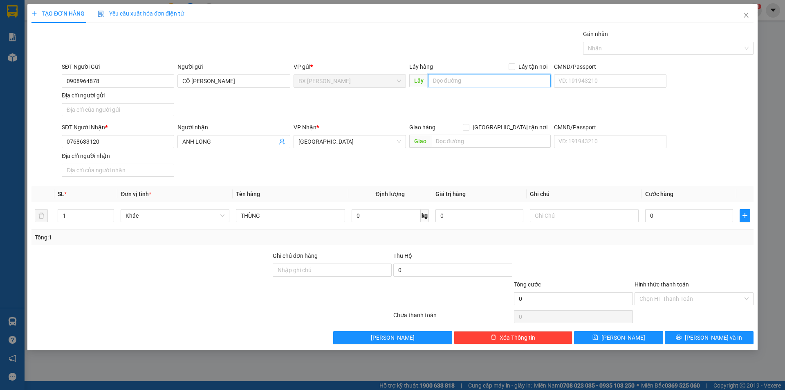
click at [461, 74] on input "text" at bounding box center [489, 80] width 123 height 13
type input "CTY MAY NHƯ [GEOGRAPHIC_DATA]"
click at [685, 335] on button "[PERSON_NAME] và In" at bounding box center [709, 337] width 89 height 13
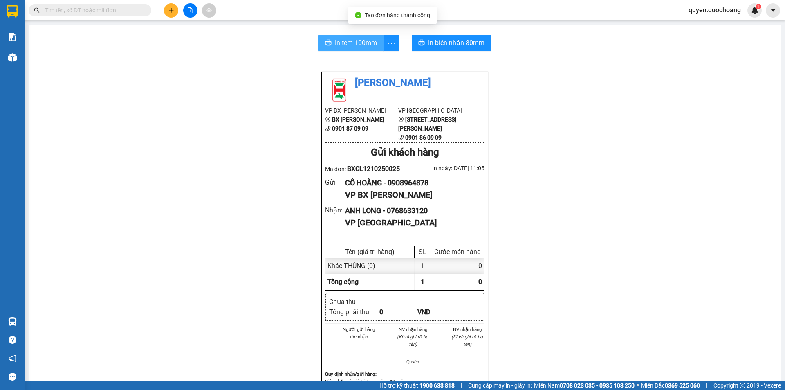
click at [342, 47] on span "In tem 100mm" at bounding box center [356, 43] width 42 height 10
